Goal: Information Seeking & Learning: Learn about a topic

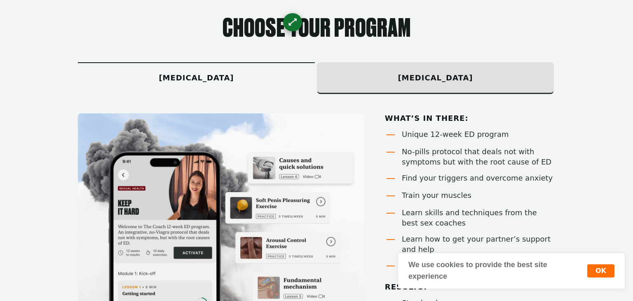
scroll to position [496, 0]
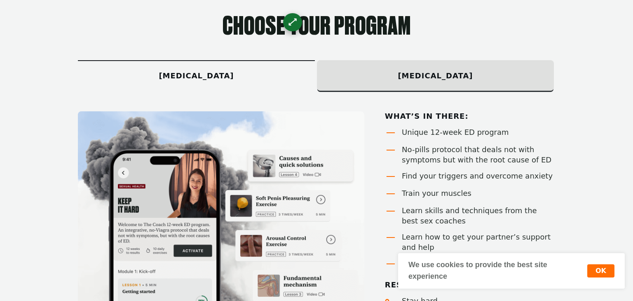
click at [452, 134] on div "Unique 12-week ED program" at bounding box center [478, 132] width 153 height 10
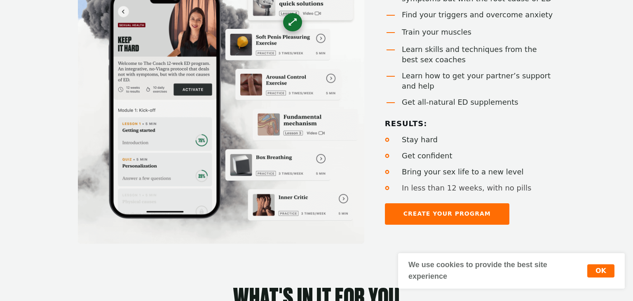
scroll to position [658, 0]
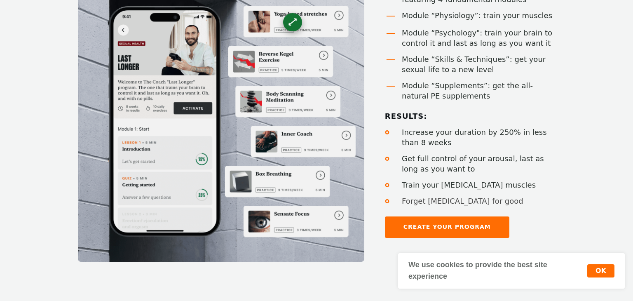
scroll to position [640, 0]
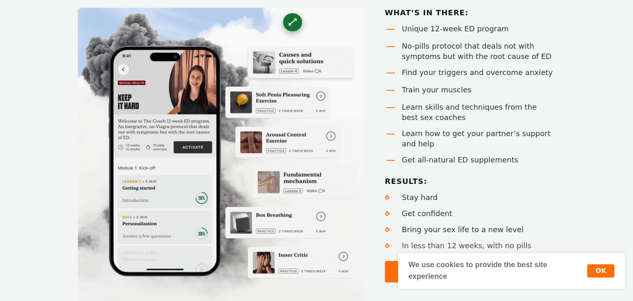
scroll to position [603, 0]
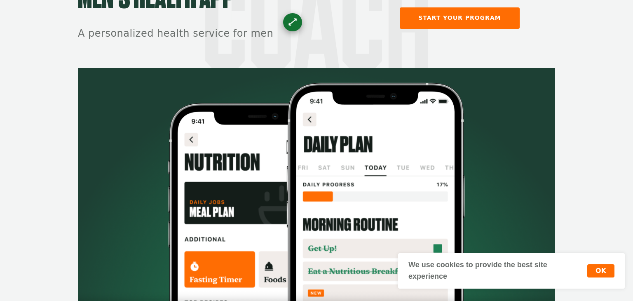
scroll to position [22, 0]
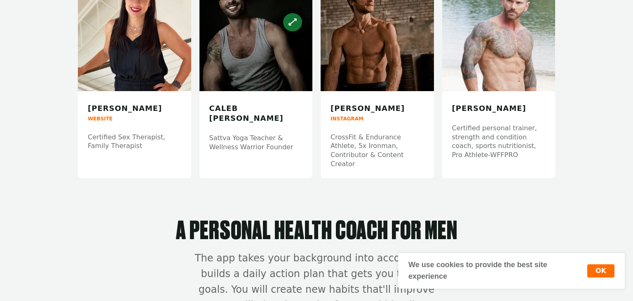
scroll to position [2633, 0]
